Goal: Find specific page/section: Find specific page/section

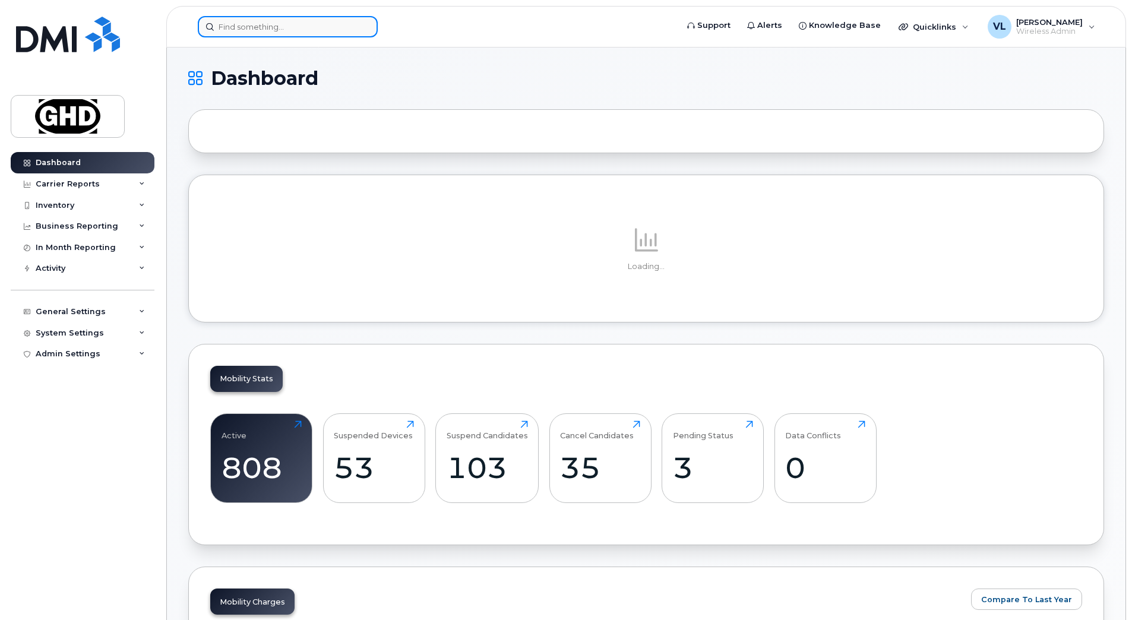
click at [250, 26] on input at bounding box center [288, 26] width 180 height 21
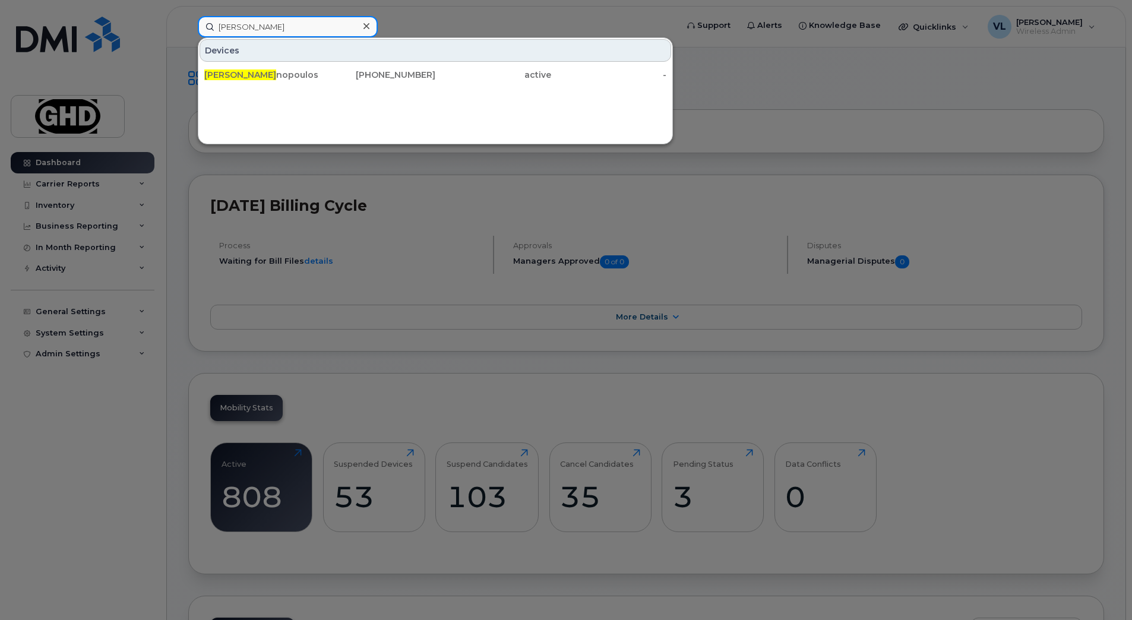
type input "[PERSON_NAME]"
click at [286, 86] on div "[PERSON_NAME] [PERSON_NAME] [PHONE_NUMBER] active -" at bounding box center [435, 75] width 474 height 24
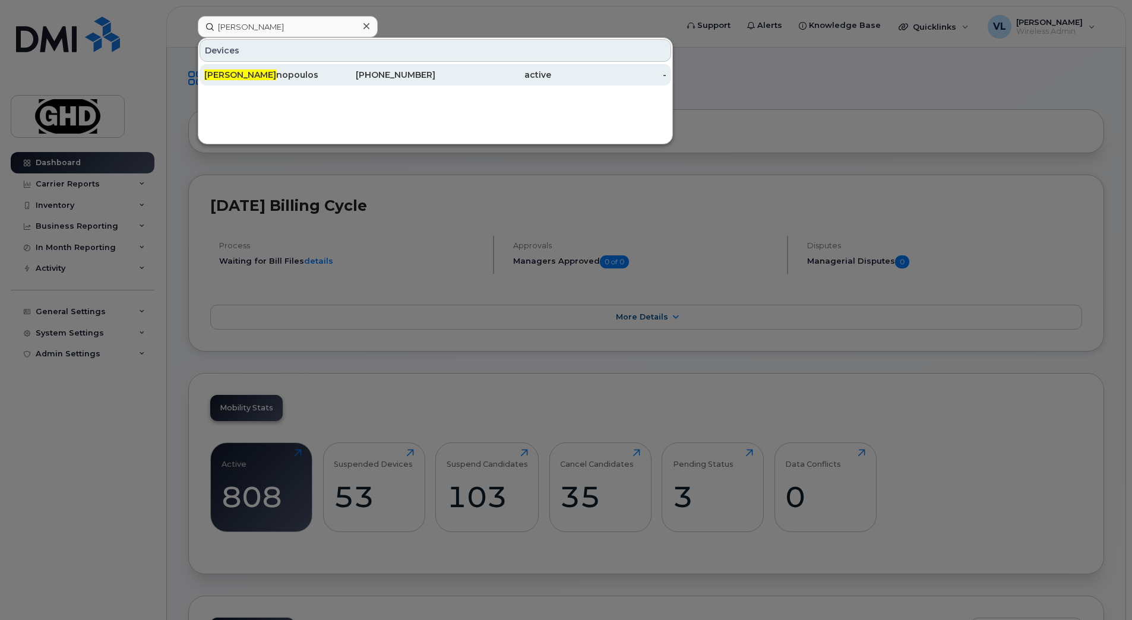
click at [281, 78] on div "[PERSON_NAME] [PERSON_NAME]" at bounding box center [262, 75] width 116 height 12
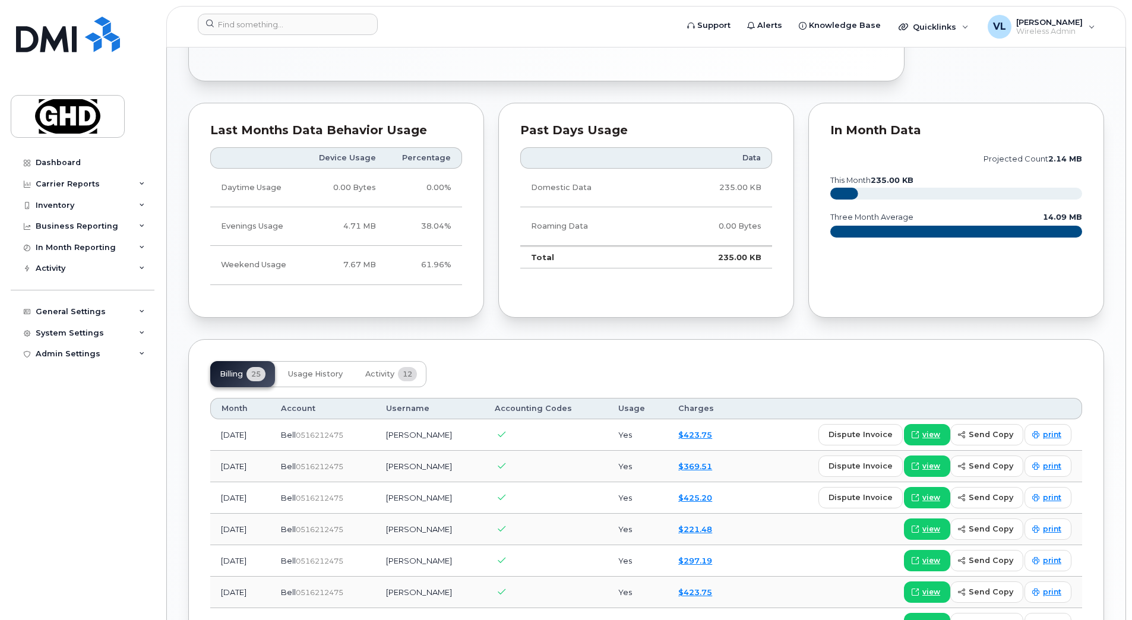
scroll to position [623, 0]
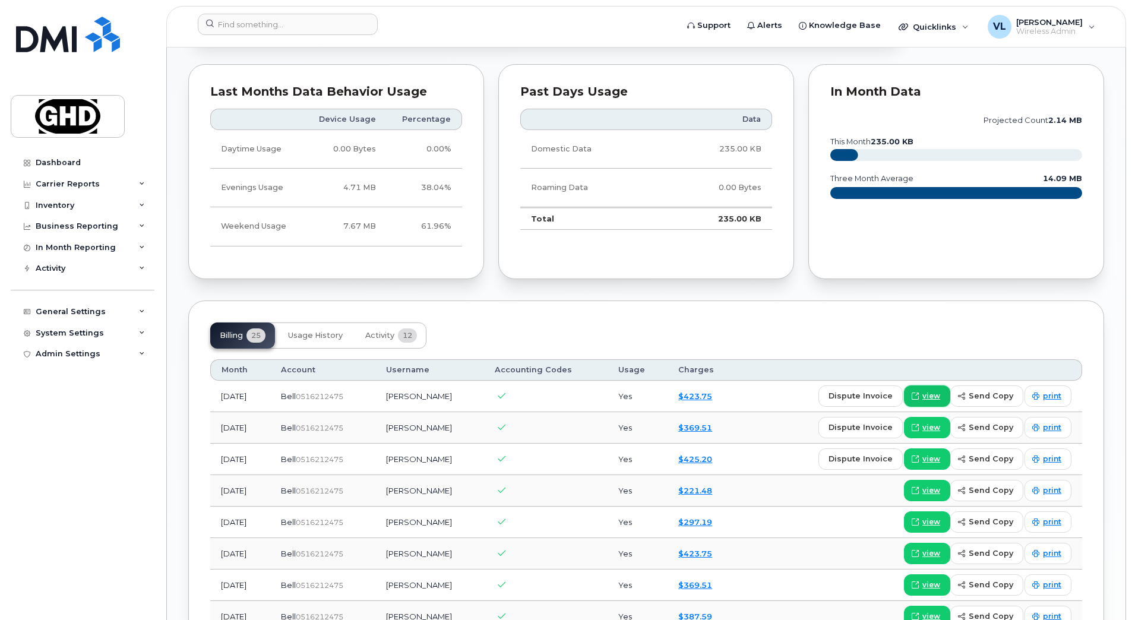
click at [938, 397] on span "view" at bounding box center [931, 396] width 18 height 11
